Goal: Task Accomplishment & Management: Manage account settings

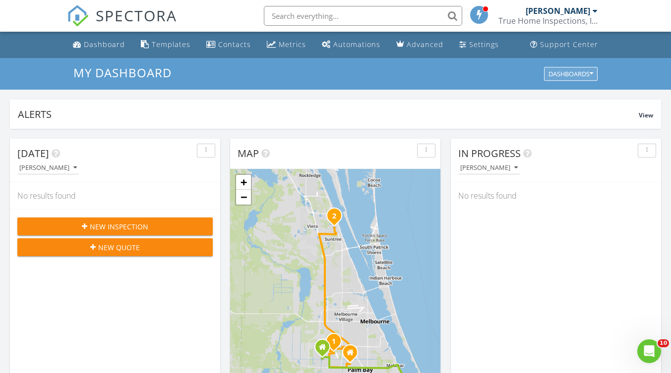
click at [596, 76] on button "Dashboards" at bounding box center [571, 74] width 54 height 14
click at [589, 8] on div "[PERSON_NAME]" at bounding box center [557, 11] width 64 height 10
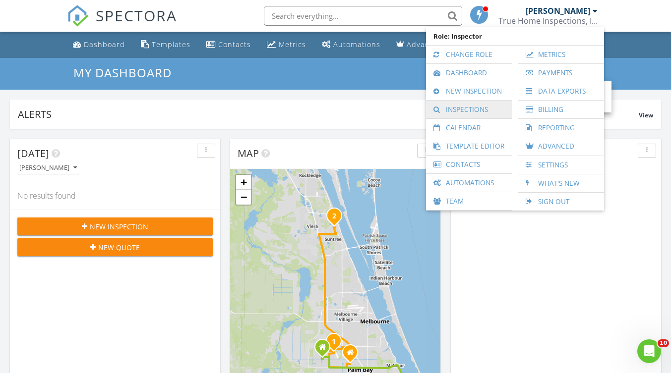
click at [468, 105] on link "Inspections" at bounding box center [469, 110] width 76 height 18
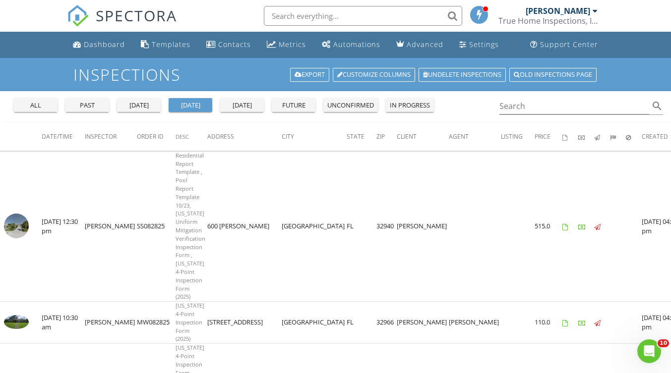
click at [30, 110] on div "all" at bounding box center [36, 106] width 36 height 10
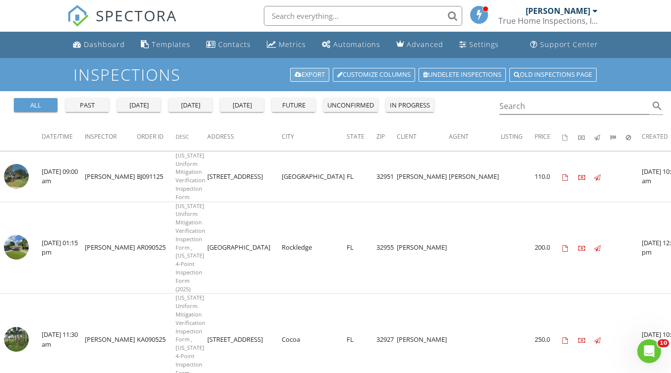
click at [300, 75] on link "Export" at bounding box center [309, 75] width 39 height 14
click at [299, 77] on link "Export" at bounding box center [309, 75] width 39 height 14
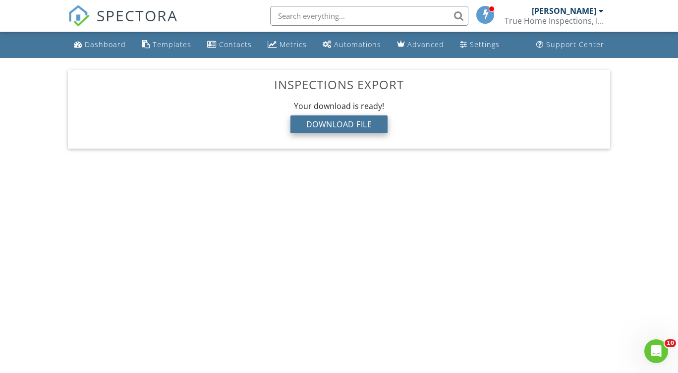
click at [330, 121] on div "Download File" at bounding box center [339, 124] width 98 height 18
click at [366, 130] on div "Download File" at bounding box center [339, 124] width 98 height 18
